Goal: Check status: Check status

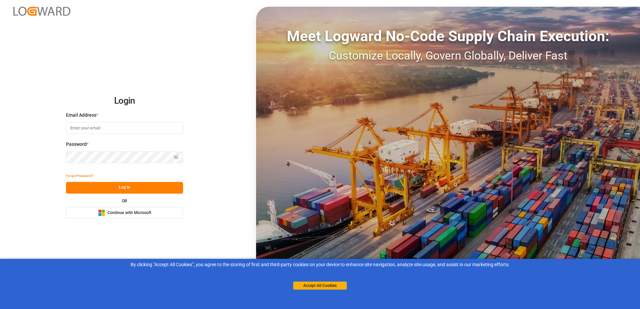
click at [121, 216] on span "Continue with Microsoft" at bounding box center [129, 213] width 44 height 6
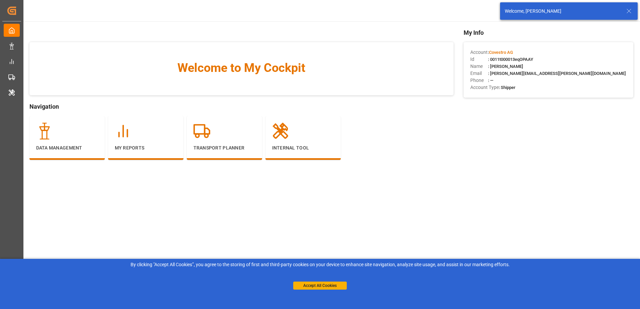
click at [632, 10] on icon at bounding box center [629, 11] width 8 height 8
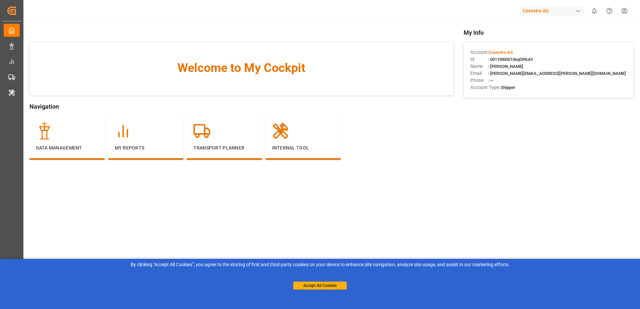
click at [558, 10] on div "Covestro AG" at bounding box center [552, 11] width 64 height 10
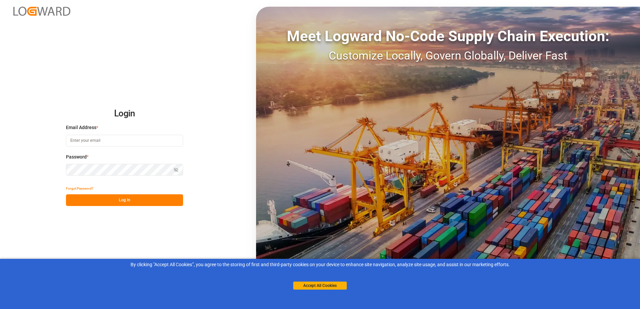
type input "oliver.niemeyer@logward.com"
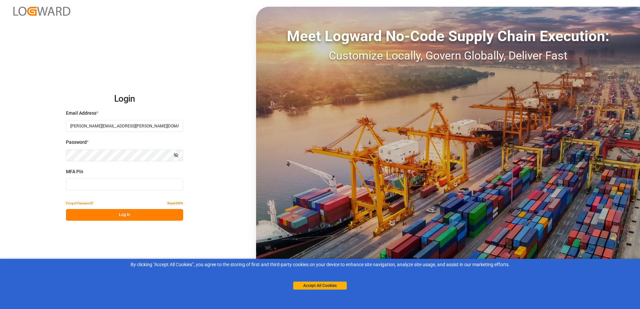
type input "823280"
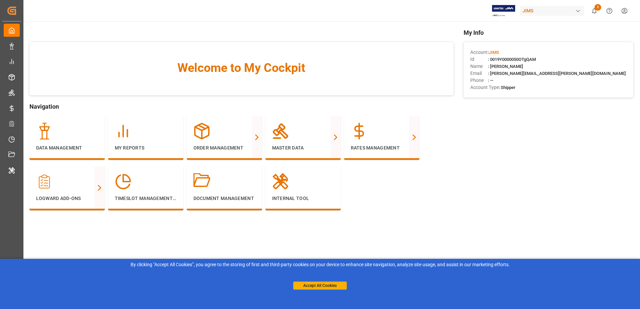
click at [335, 290] on div "By clicking "Accept All Cookies”, you agree to the storing of first and third-p…" at bounding box center [320, 275] width 640 height 33
click at [334, 287] on button "Accept All Cookies" at bounding box center [320, 286] width 54 height 8
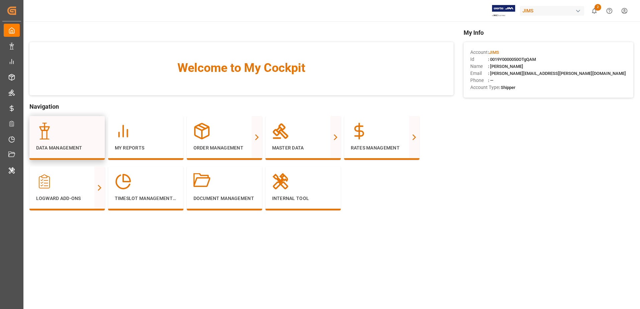
click at [88, 128] on div at bounding box center [67, 131] width 62 height 17
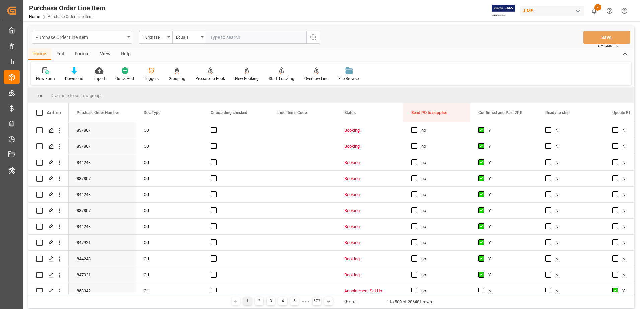
click at [130, 39] on div "Purchase Order Line Item" at bounding box center [82, 37] width 100 height 13
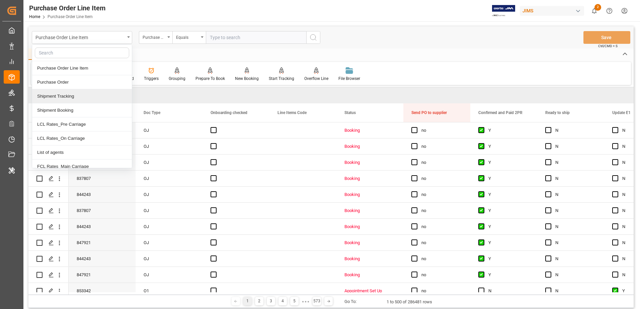
click at [103, 100] on div "Shipment Tracking" at bounding box center [82, 96] width 100 height 14
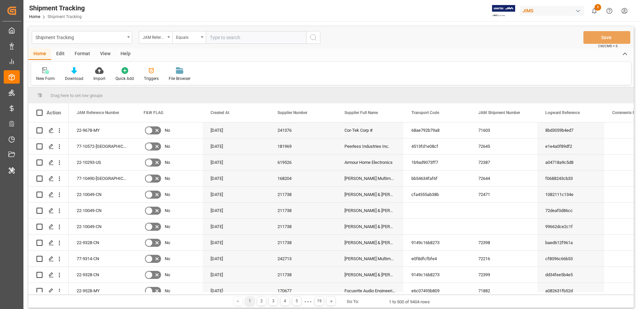
click at [58, 51] on div "Edit" at bounding box center [60, 54] width 18 height 11
click at [81, 55] on div "Format" at bounding box center [82, 54] width 25 height 11
click at [41, 52] on div "Home" at bounding box center [39, 54] width 23 height 11
drag, startPoint x: 148, startPoint y: 73, endPoint x: 130, endPoint y: 92, distance: 25.6
click at [130, 92] on div "Drag here to set row groups" at bounding box center [330, 95] width 605 height 16
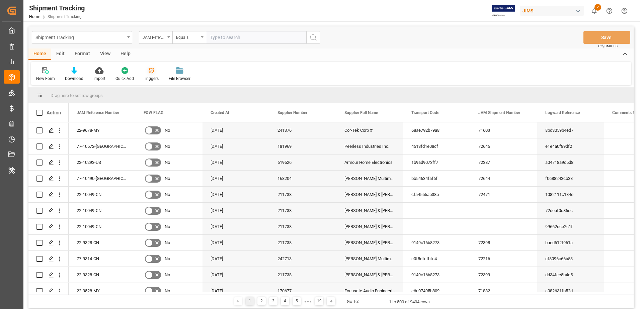
click at [153, 75] on div "Triggers" at bounding box center [151, 74] width 25 height 15
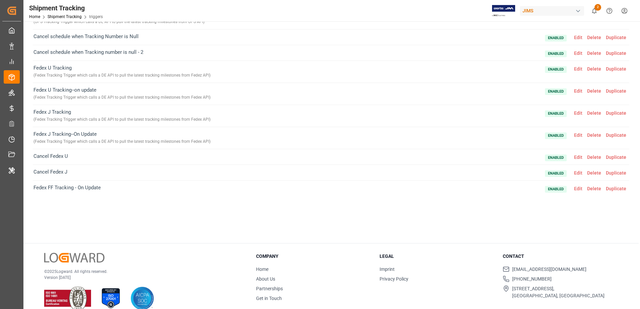
scroll to position [220, 0]
click at [575, 114] on span "Edit" at bounding box center [578, 111] width 13 height 5
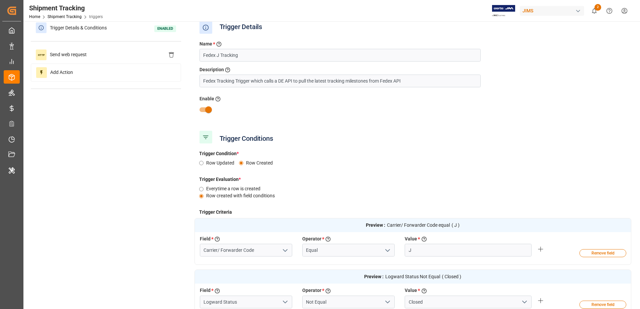
scroll to position [0, 0]
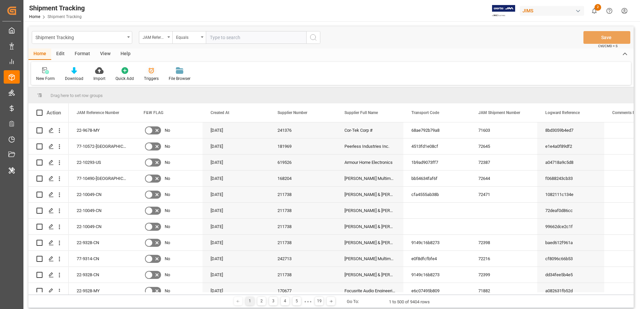
click at [147, 75] on div "Triggers" at bounding box center [151, 74] width 25 height 15
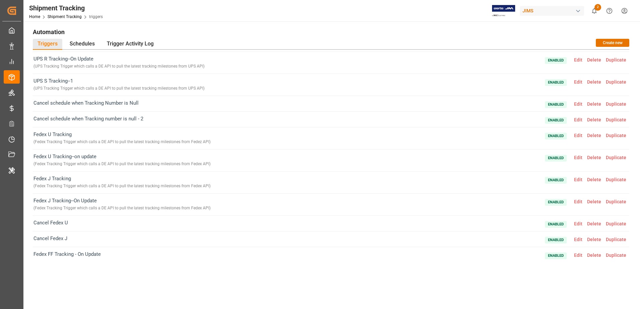
scroll to position [220, 0]
click at [579, 252] on span "Edit" at bounding box center [578, 253] width 13 height 5
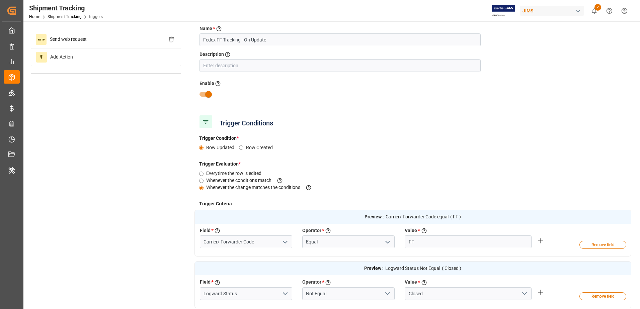
scroll to position [0, 0]
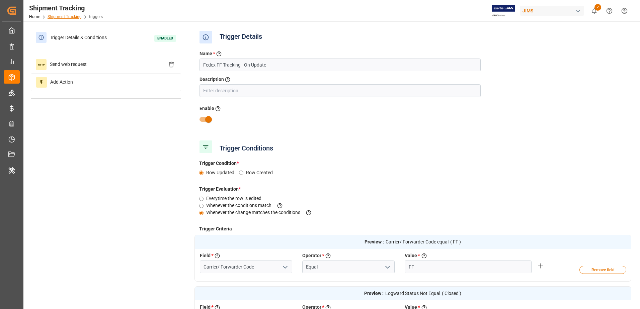
click at [74, 17] on link "Shipment Tracking" at bounding box center [65, 16] width 34 height 5
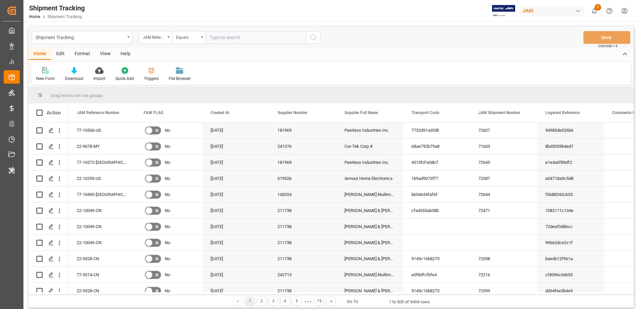
click at [155, 70] on div at bounding box center [151, 70] width 15 height 7
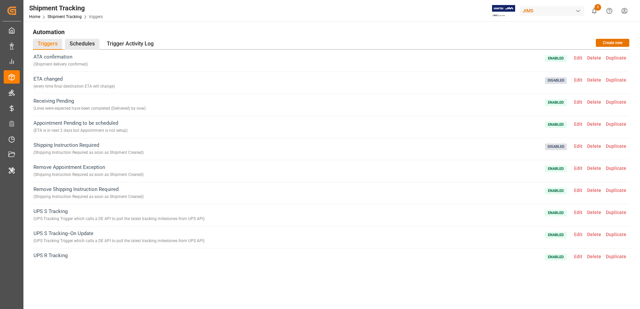
click at [90, 43] on div "Schedules" at bounding box center [82, 44] width 34 height 11
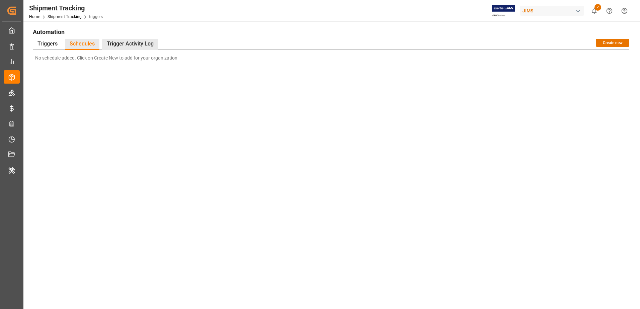
click at [123, 42] on div "Trigger Activity Log" at bounding box center [130, 44] width 56 height 11
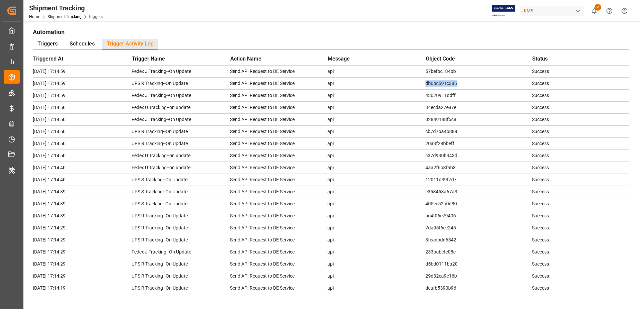
drag, startPoint x: 458, startPoint y: 84, endPoint x: 424, endPoint y: 81, distance: 34.7
click at [426, 81] on td "db0bc591c385" at bounding box center [479, 83] width 106 height 12
copy td "db0bc591c385"
click at [43, 46] on div "Triggers" at bounding box center [47, 44] width 29 height 11
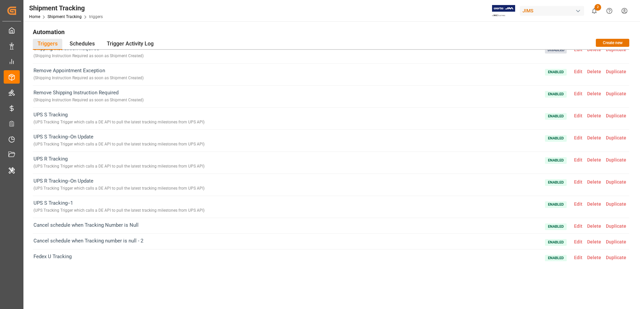
scroll to position [220, 0]
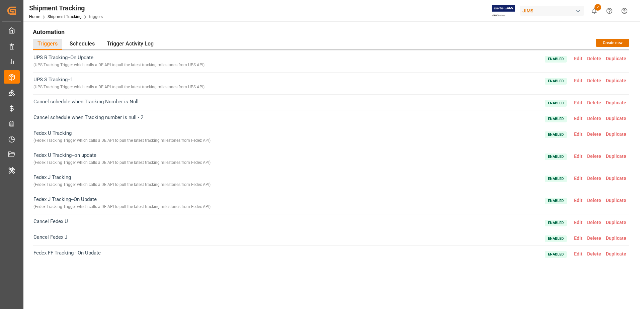
click at [577, 252] on span "Edit" at bounding box center [578, 253] width 13 height 5
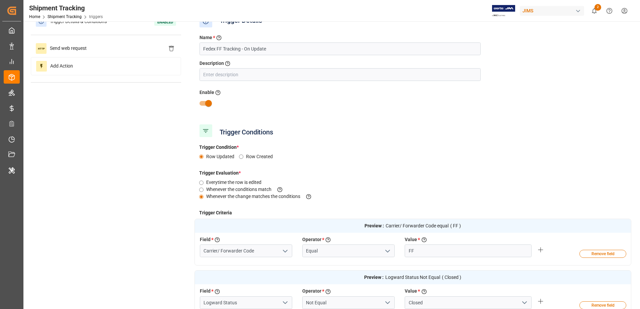
scroll to position [0, 0]
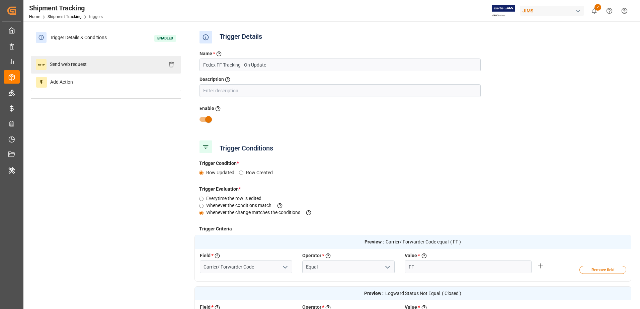
click at [63, 59] on span "Send web request" at bounding box center [69, 64] width 44 height 11
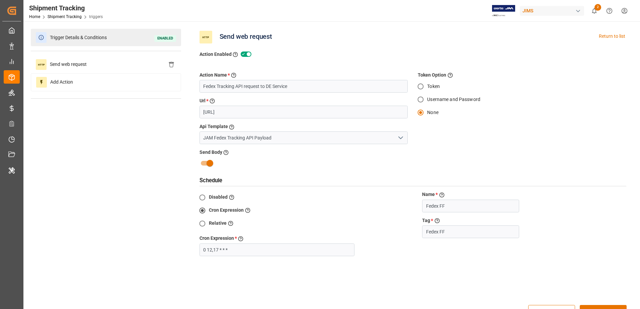
click at [81, 40] on span "Trigger Details & Conditions" at bounding box center [79, 37] width 64 height 10
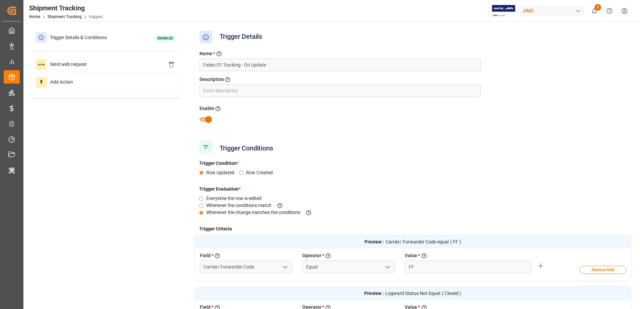
click at [206, 38] on icon at bounding box center [206, 37] width 6 height 6
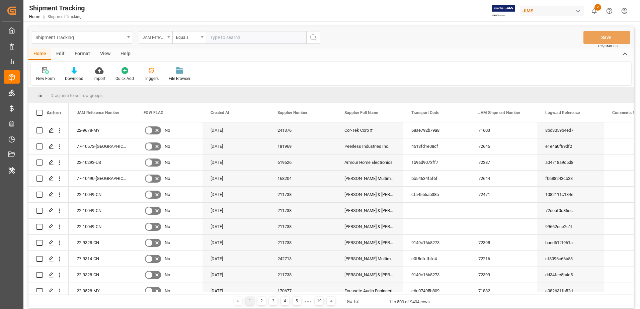
click at [161, 39] on div "JAM Reference Number" at bounding box center [154, 37] width 23 height 8
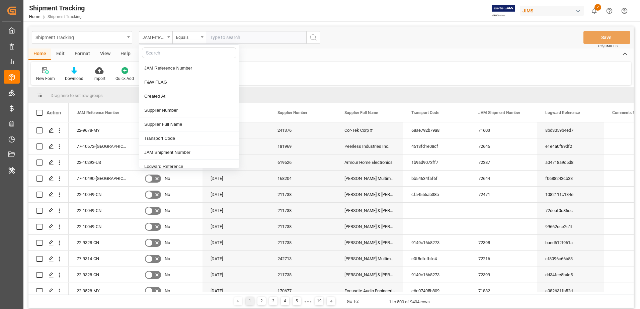
click at [164, 55] on input "text" at bounding box center [189, 53] width 94 height 11
type input "carr"
drag, startPoint x: 196, startPoint y: 65, endPoint x: 217, endPoint y: 54, distance: 23.8
click at [196, 65] on div "Carrier/ Forwarder Code" at bounding box center [189, 68] width 100 height 14
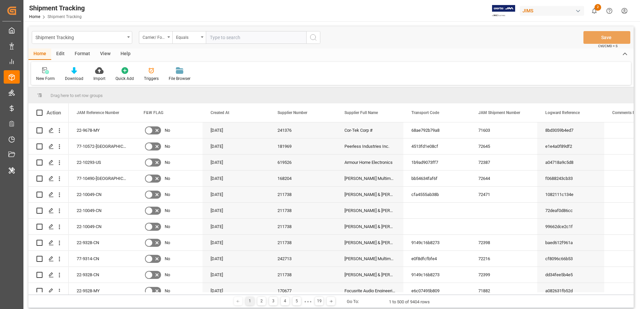
click at [225, 40] on input "text" at bounding box center [256, 37] width 100 height 13
type input "FF"
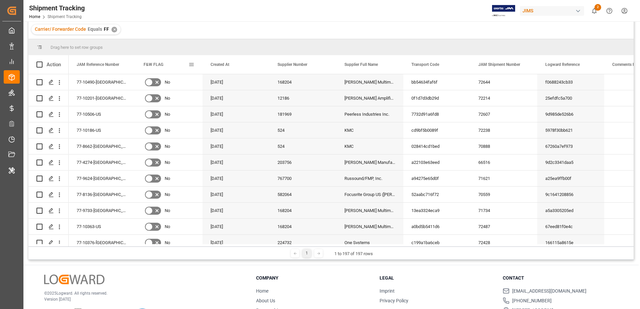
click at [190, 65] on span at bounding box center [192, 65] width 6 height 6
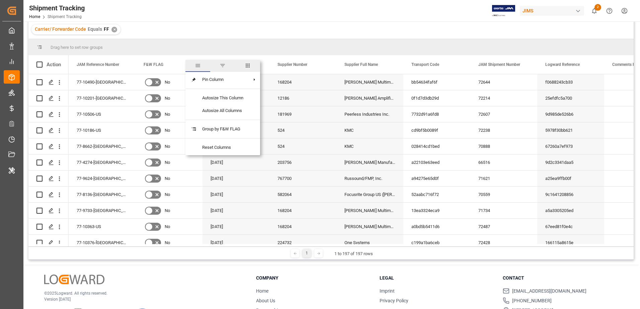
click at [249, 66] on span "columns" at bounding box center [248, 66] width 6 height 6
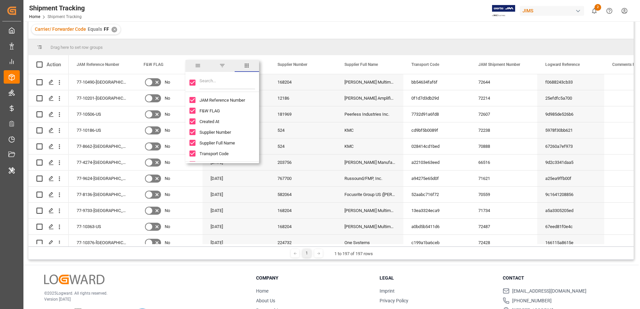
click at [194, 83] on input "Toggle Select All Columns" at bounding box center [193, 83] width 6 height 6
checkbox input "false"
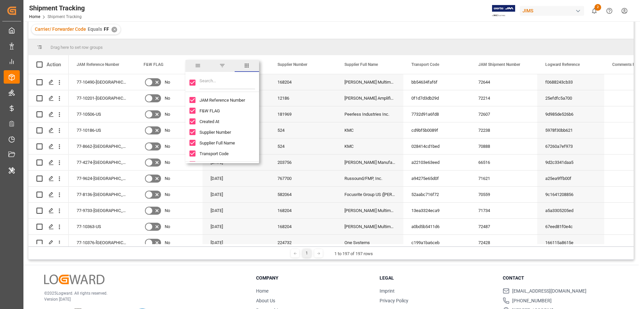
checkbox input "false"
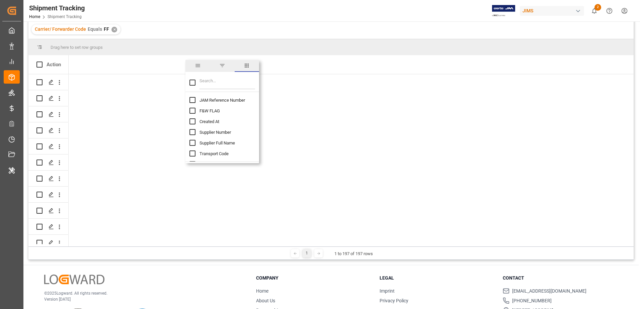
click at [193, 100] on input "JAM Reference Number column toggle visibility (hidden)" at bounding box center [193, 100] width 6 height 6
checkbox input "true"
checkbox input "false"
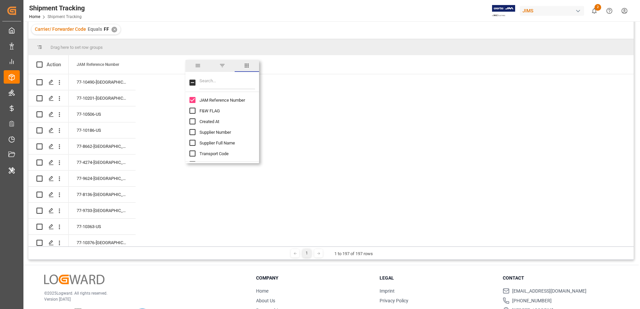
click at [214, 84] on input "Filter Columns Input" at bounding box center [228, 82] width 56 height 13
type input "trac"
click at [191, 98] on input "Tracking Number column toggle visibility (hidden)" at bounding box center [193, 100] width 6 height 6
checkbox input "true"
checkbox input "false"
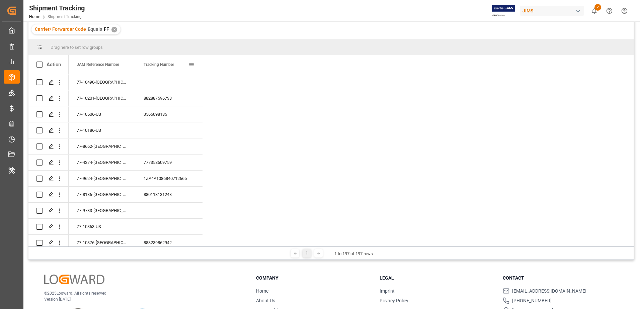
click at [191, 66] on span at bounding box center [192, 65] width 6 height 6
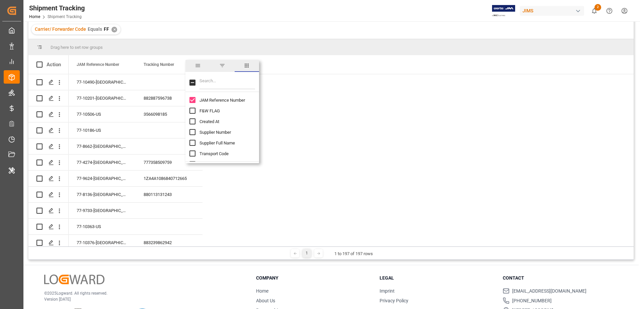
click at [222, 82] on input "Filter Columns Input" at bounding box center [228, 82] width 56 height 13
type input "cre"
click at [191, 100] on input "Created At column toggle visibility (hidden)" at bounding box center [193, 100] width 6 height 6
checkbox input "true"
checkbox input "false"
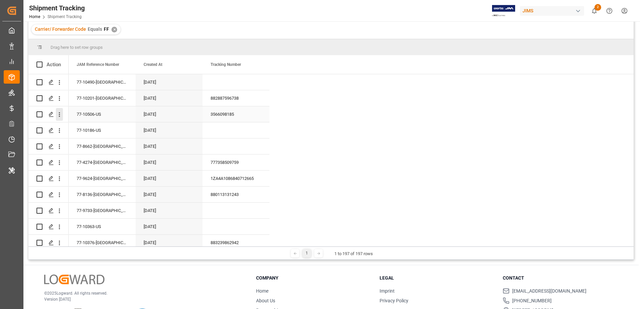
click at [57, 113] on icon "open menu" at bounding box center [59, 114] width 7 height 7
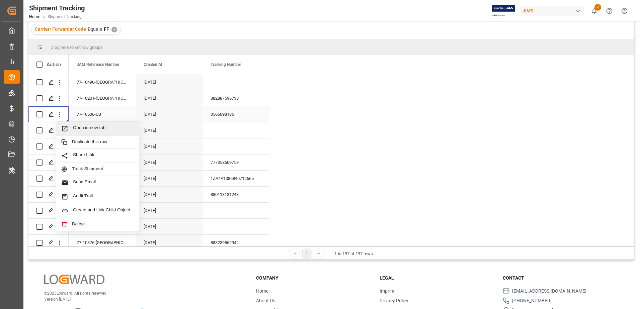
click at [78, 128] on span "Open in new tab" at bounding box center [103, 128] width 61 height 7
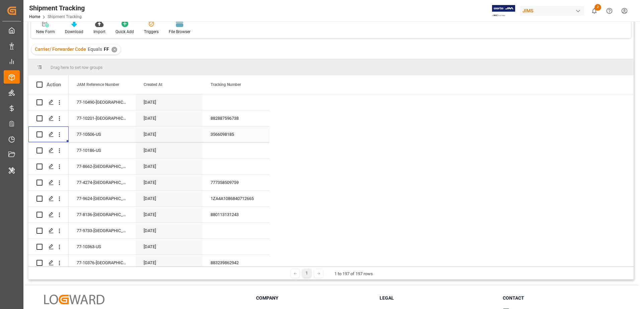
scroll to position [87, 0]
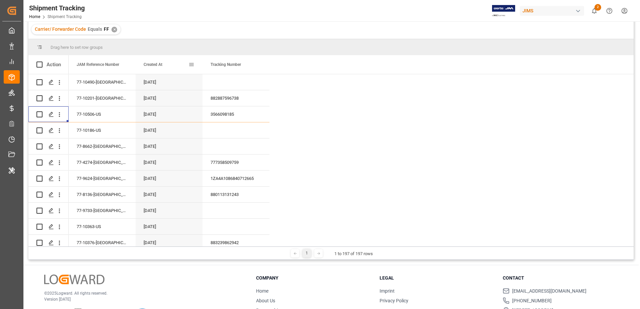
click at [192, 64] on span at bounding box center [192, 65] width 6 height 6
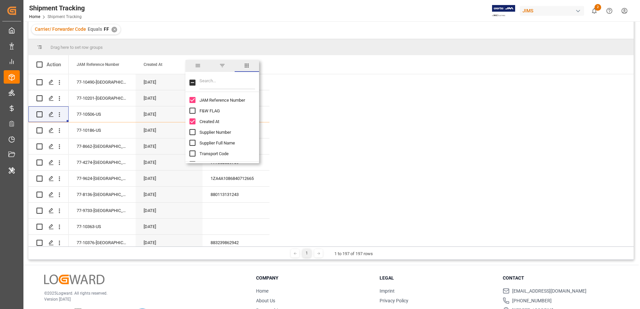
click at [213, 84] on input "Filter Columns Input" at bounding box center [228, 82] width 56 height 13
type input "st"
click at [195, 99] on input "Logward Status column toggle visibility (hidden)" at bounding box center [193, 100] width 6 height 6
checkbox input "true"
checkbox input "false"
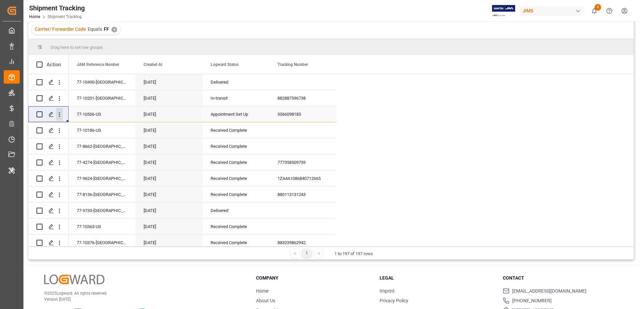
click at [61, 114] on icon "open menu" at bounding box center [59, 114] width 7 height 7
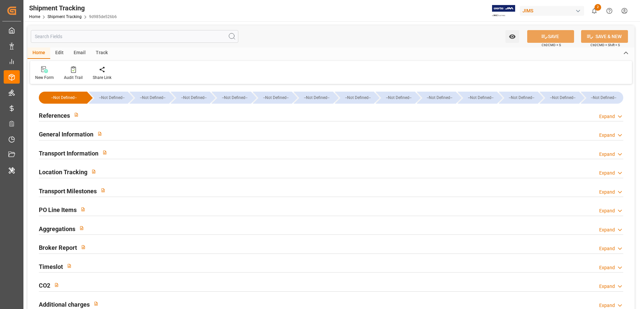
type input "[DATE]"
click at [104, 117] on div "References Expand" at bounding box center [331, 114] width 585 height 13
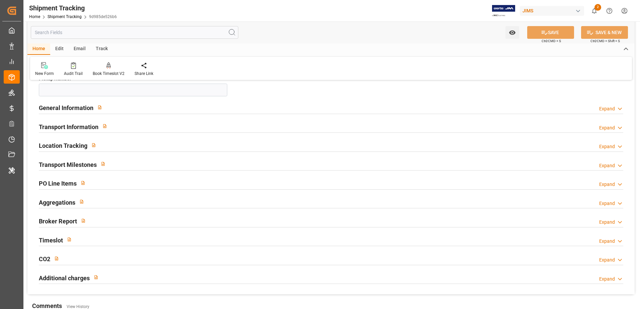
scroll to position [134, 0]
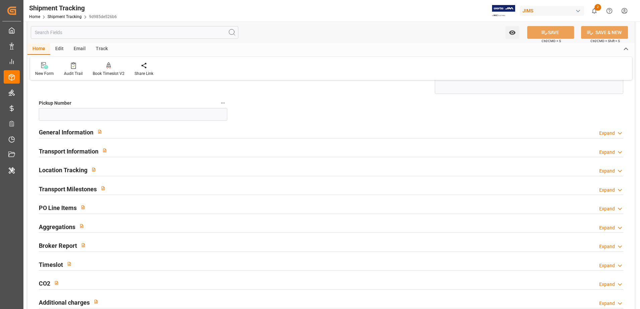
click at [87, 133] on h2 "General Information" at bounding box center [66, 132] width 55 height 9
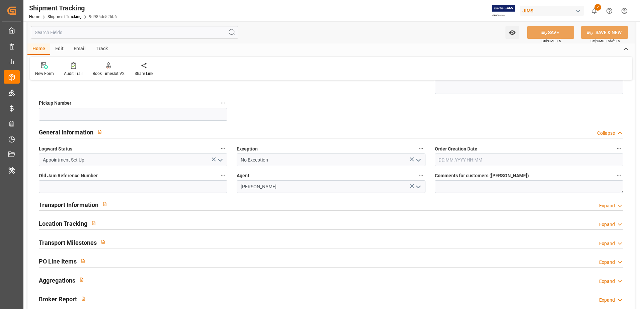
click at [78, 206] on h2 "Transport Information" at bounding box center [69, 205] width 60 height 9
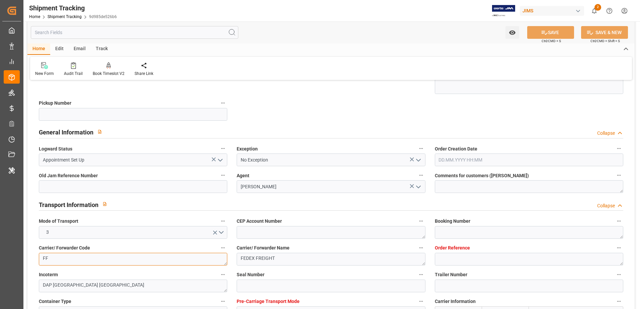
click at [120, 258] on textarea "FF" at bounding box center [133, 259] width 189 height 13
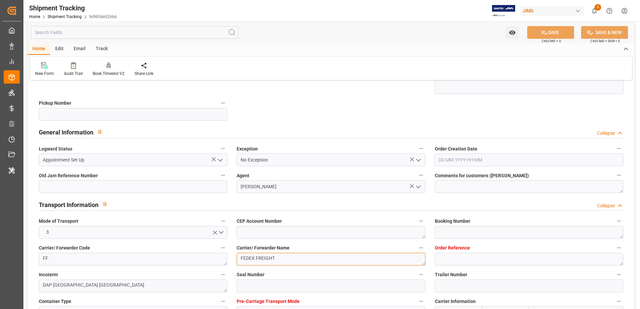
click at [272, 258] on textarea "FEDEX FREIGHT" at bounding box center [331, 259] width 189 height 13
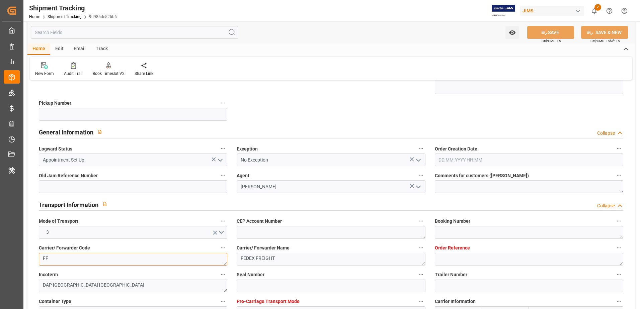
click at [153, 261] on textarea "FF" at bounding box center [133, 259] width 189 height 13
click at [152, 262] on textarea "d" at bounding box center [133, 259] width 189 height 13
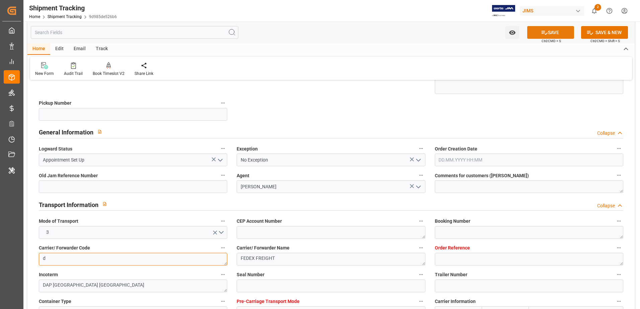
type textarea "d"
click at [543, 32] on icon at bounding box center [544, 32] width 7 height 7
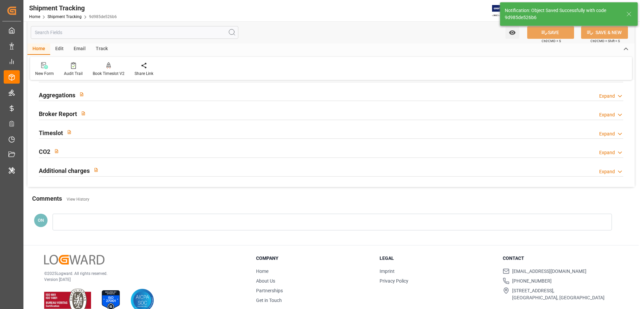
scroll to position [2, 0]
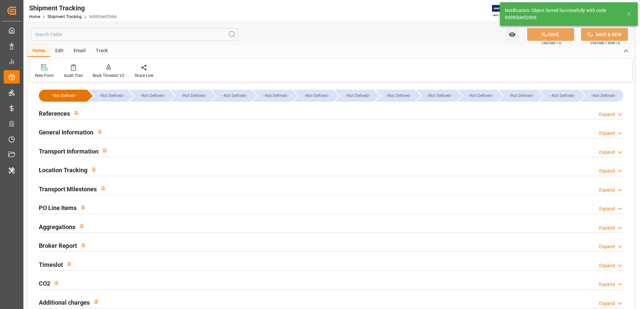
click at [63, 131] on h2 "General Information" at bounding box center [66, 132] width 55 height 9
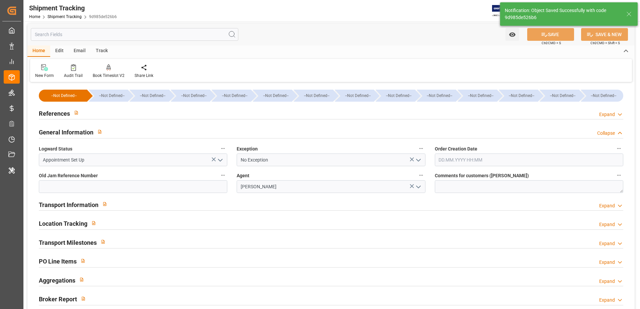
click at [77, 207] on h2 "Transport Information" at bounding box center [69, 205] width 60 height 9
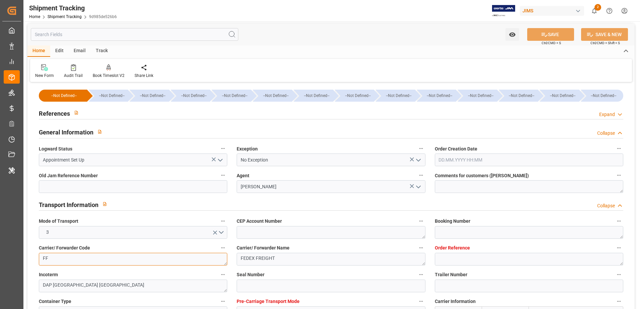
click at [74, 260] on textarea "FF" at bounding box center [133, 259] width 189 height 13
click at [135, 260] on textarea "FF" at bounding box center [133, 259] width 189 height 13
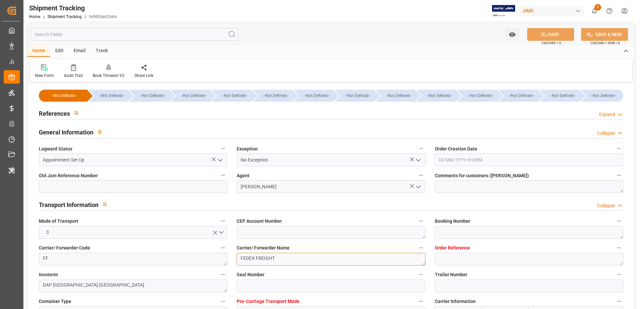
click at [299, 260] on textarea "FEDEX FREIGHT" at bounding box center [331, 259] width 189 height 13
click at [76, 64] on div at bounding box center [73, 67] width 19 height 7
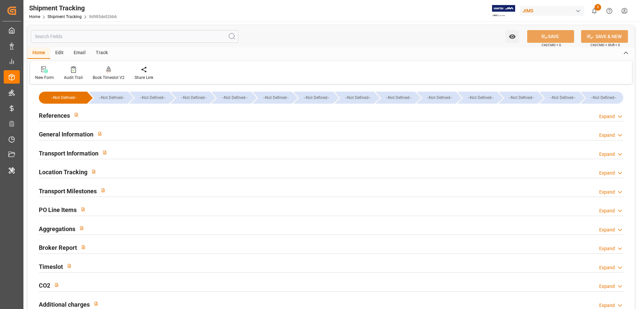
click at [71, 40] on input "text" at bounding box center [135, 36] width 208 height 13
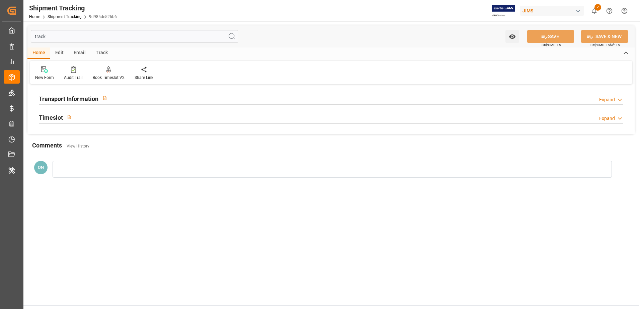
type input "track"
click at [92, 97] on h2 "Transport Information" at bounding box center [69, 98] width 60 height 9
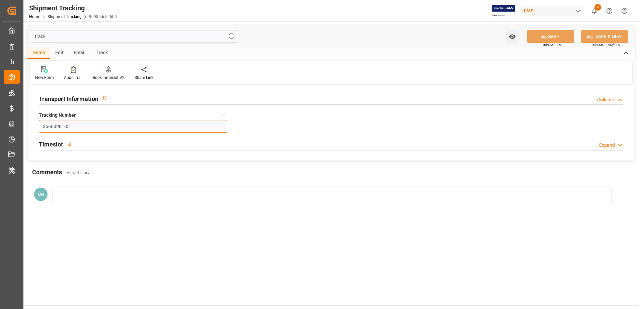
drag, startPoint x: 82, startPoint y: 127, endPoint x: -39, endPoint y: 126, distance: 120.6
click at [0, 126] on html "Created by potrace 1.15, written by Peter Selinger 2001-2017 Created by potrace…" at bounding box center [320, 154] width 640 height 309
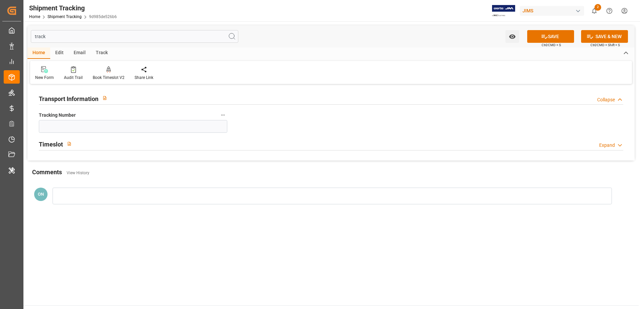
click at [331, 122] on div "Transport Information Collapse Tracking Number Timeslot Expand tsTrackingDerive…" at bounding box center [330, 123] width 607 height 75
click at [551, 36] on button "SAVE" at bounding box center [550, 36] width 47 height 13
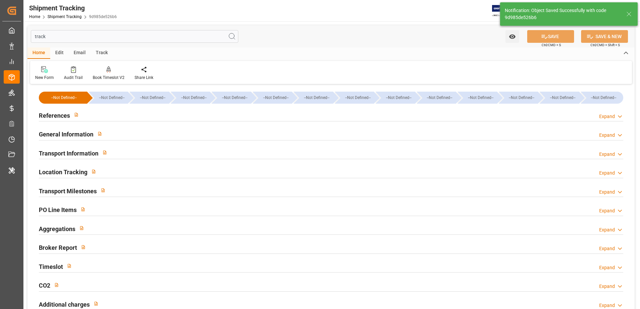
click at [101, 41] on input "track" at bounding box center [135, 36] width 208 height 13
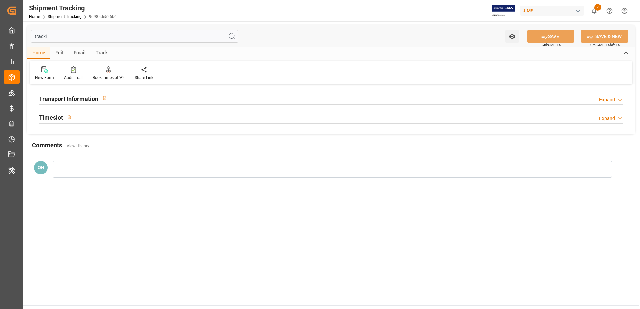
type input "tracki"
click at [84, 97] on h2 "Transport Information" at bounding box center [69, 98] width 60 height 9
click at [80, 134] on div "Tracking Number" at bounding box center [133, 121] width 198 height 27
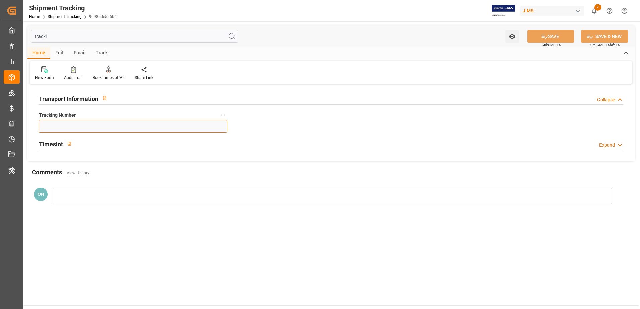
click at [80, 131] on input at bounding box center [133, 126] width 189 height 13
paste input "3566098185"
type input "3566098185"
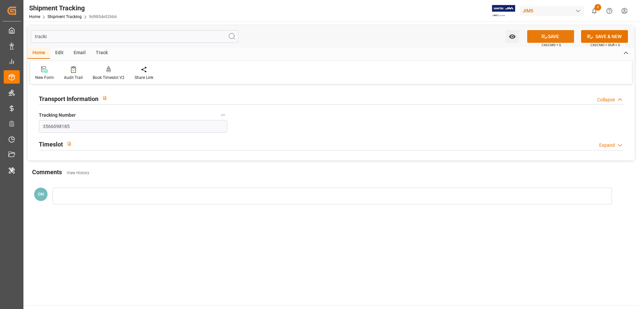
click at [542, 37] on icon at bounding box center [544, 36] width 7 height 7
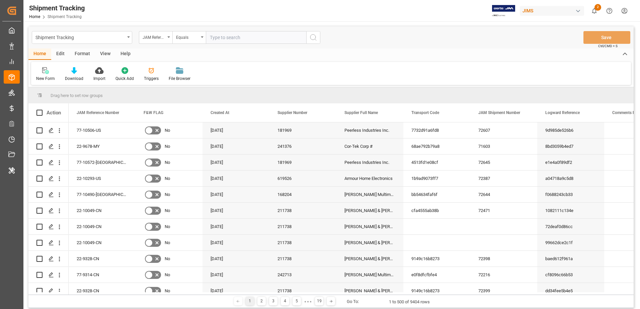
click at [155, 73] on div at bounding box center [151, 70] width 15 height 7
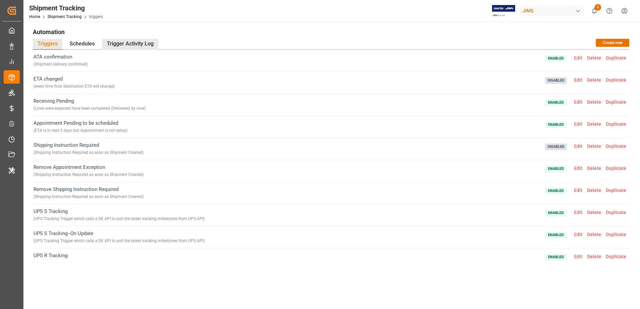
click at [132, 46] on div "Trigger Activity Log" at bounding box center [130, 44] width 56 height 11
